Goal: Navigation & Orientation: Go to known website

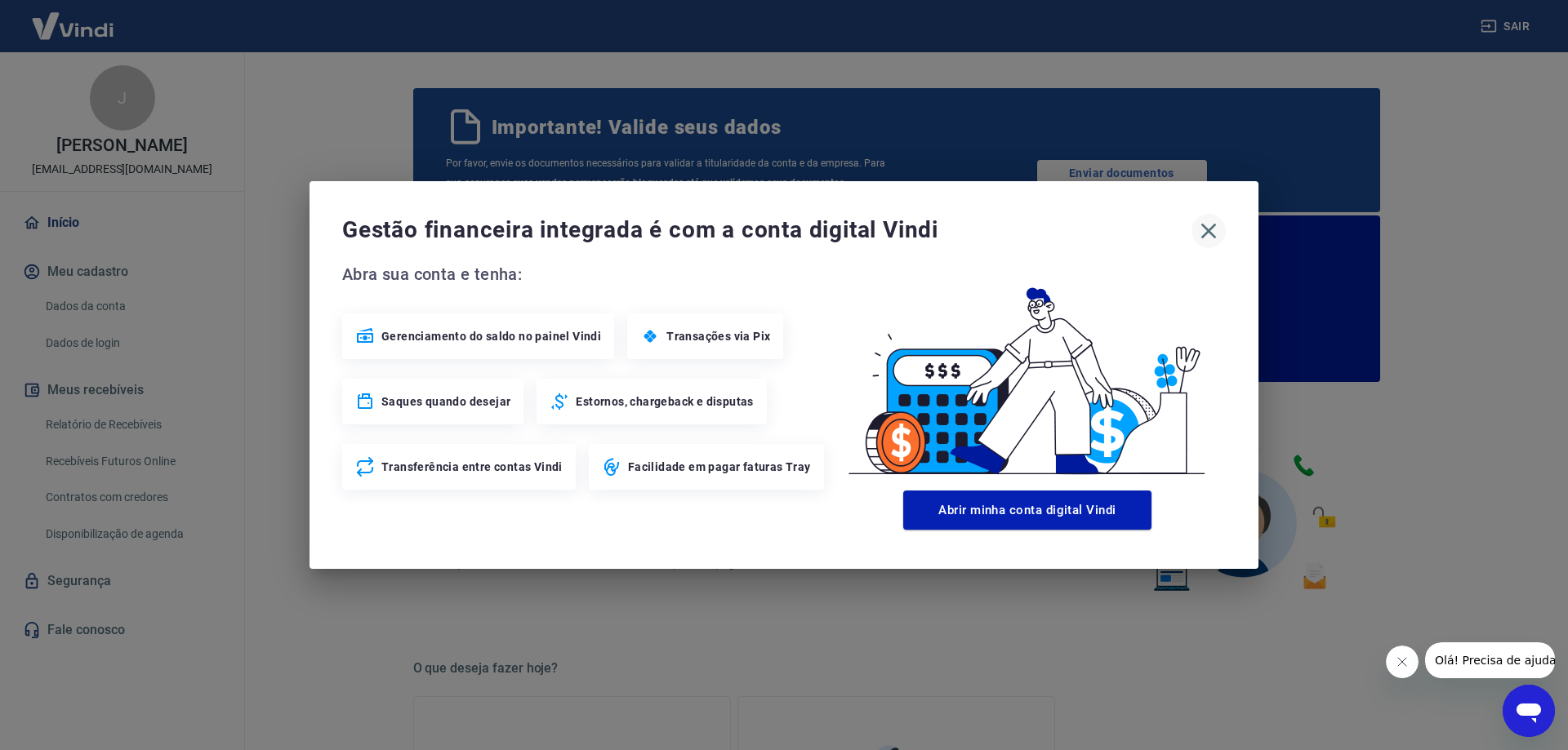
click at [1198, 234] on icon "button" at bounding box center [1208, 231] width 26 height 26
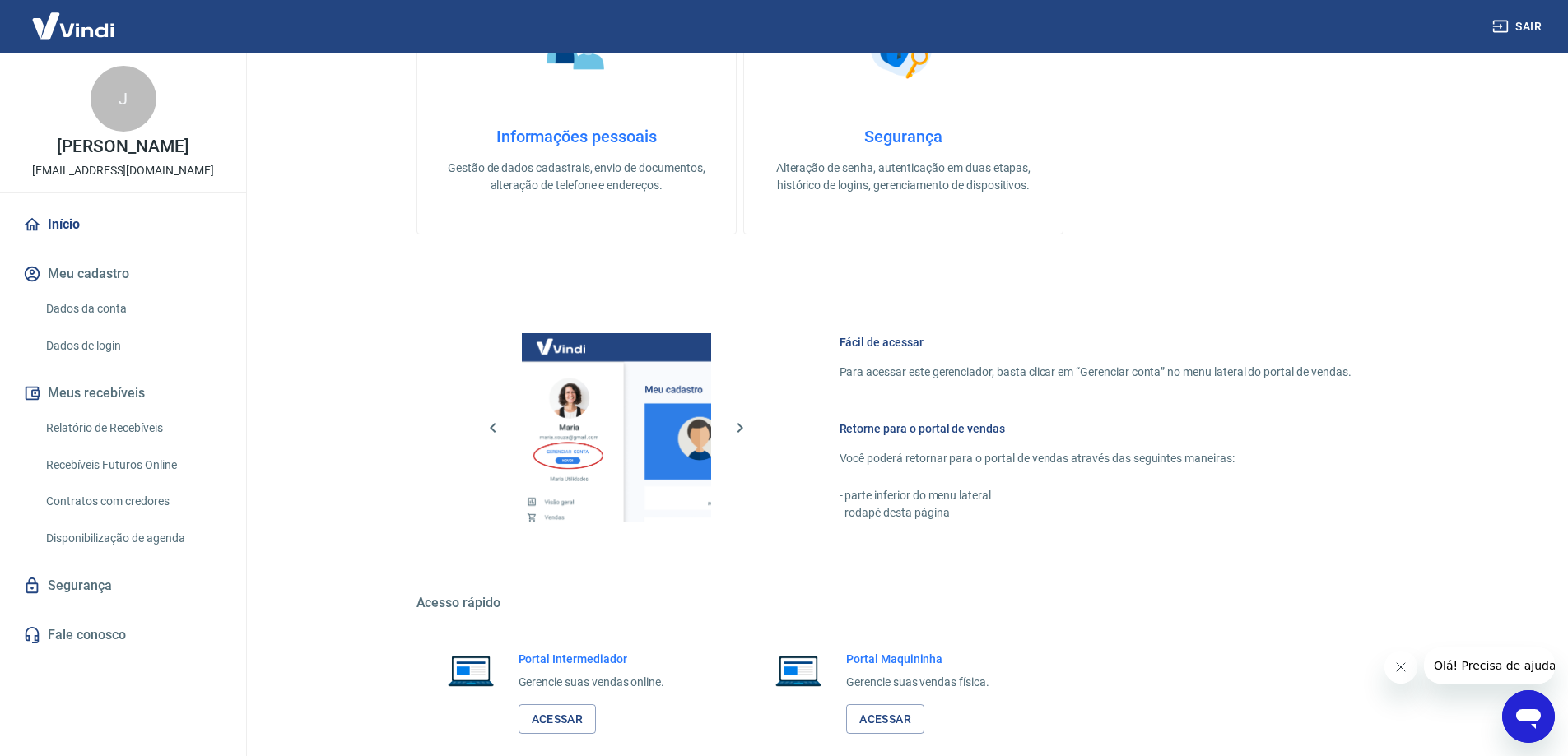
scroll to position [826, 0]
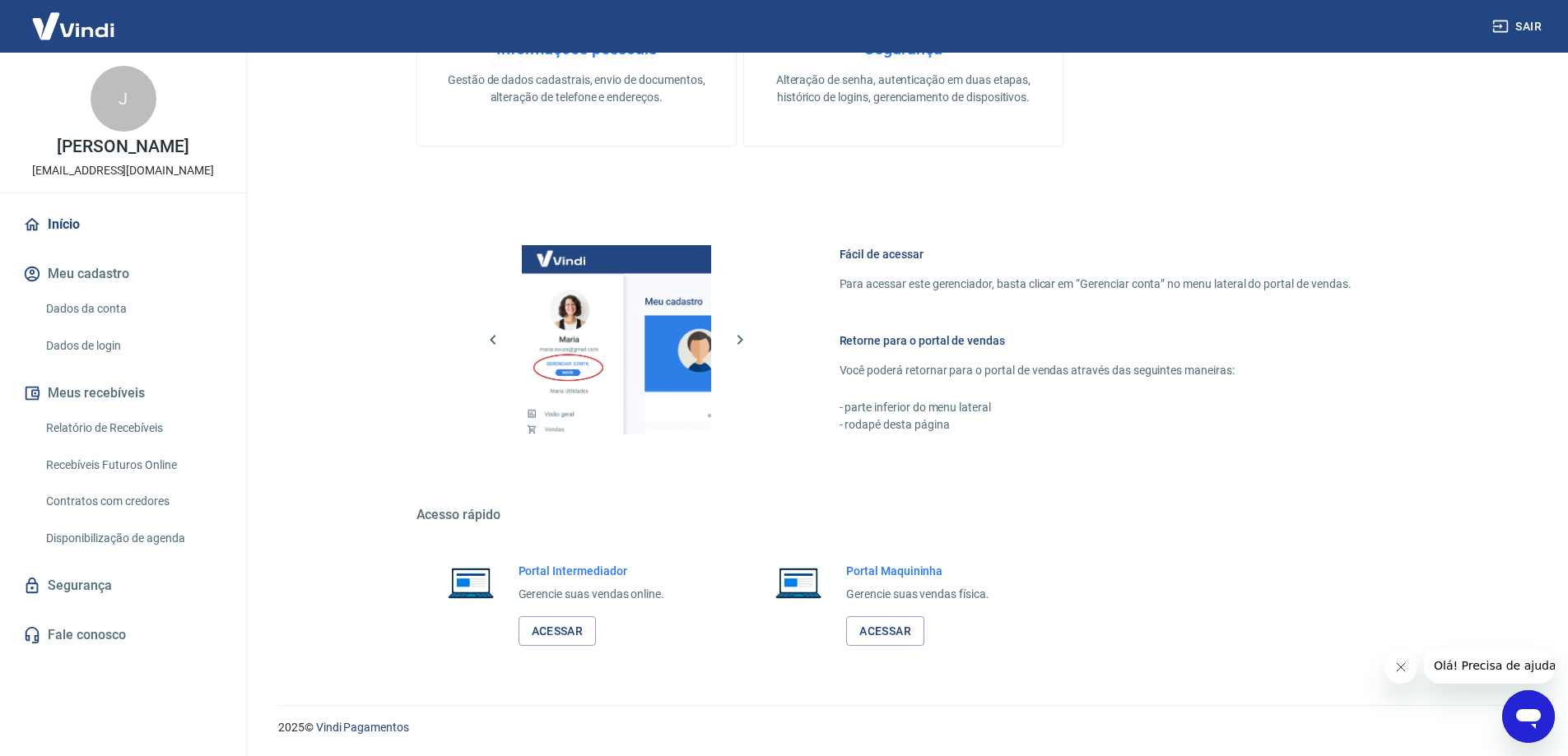
click at [562, 646] on div "Portal Intermediador Gerencie suas vendas online. Acessar" at bounding box center [576, 604] width 319 height 123
click at [561, 634] on link "Acessar" at bounding box center [558, 631] width 79 height 30
